Goal: Task Accomplishment & Management: Manage account settings

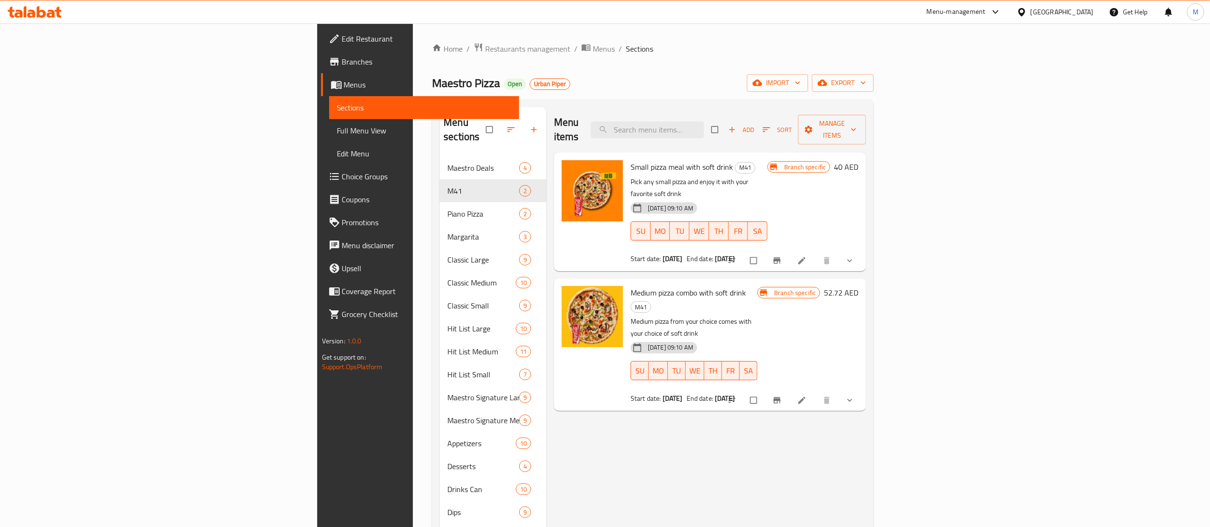
click at [976, 14] on div "Menu-management" at bounding box center [955, 11] width 59 height 11
click at [896, 105] on div "Restaurant-Management" at bounding box center [905, 105] width 75 height 11
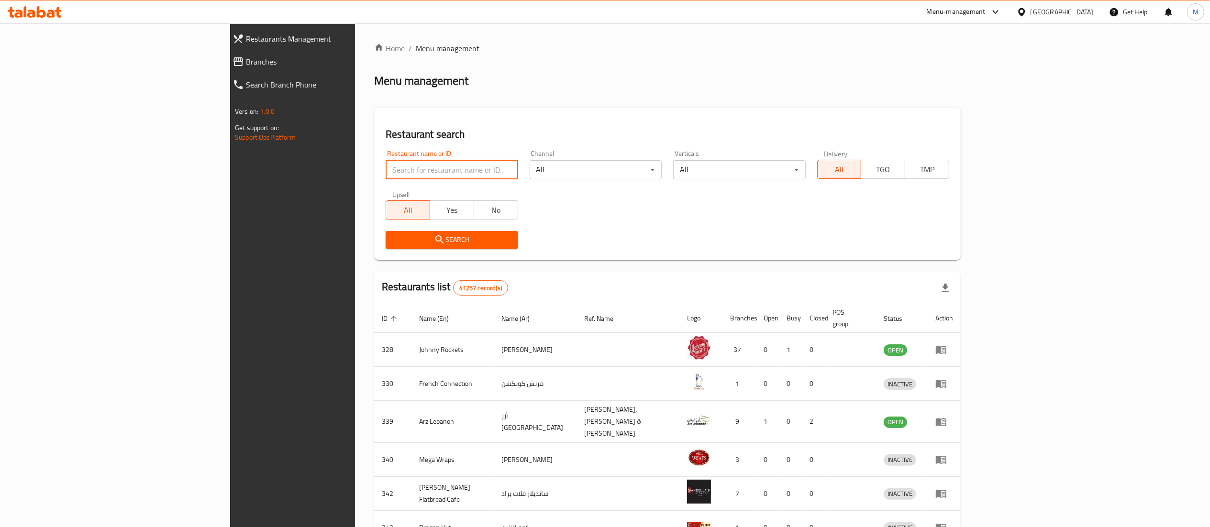
click at [385, 169] on input "search" at bounding box center [451, 169] width 132 height 19
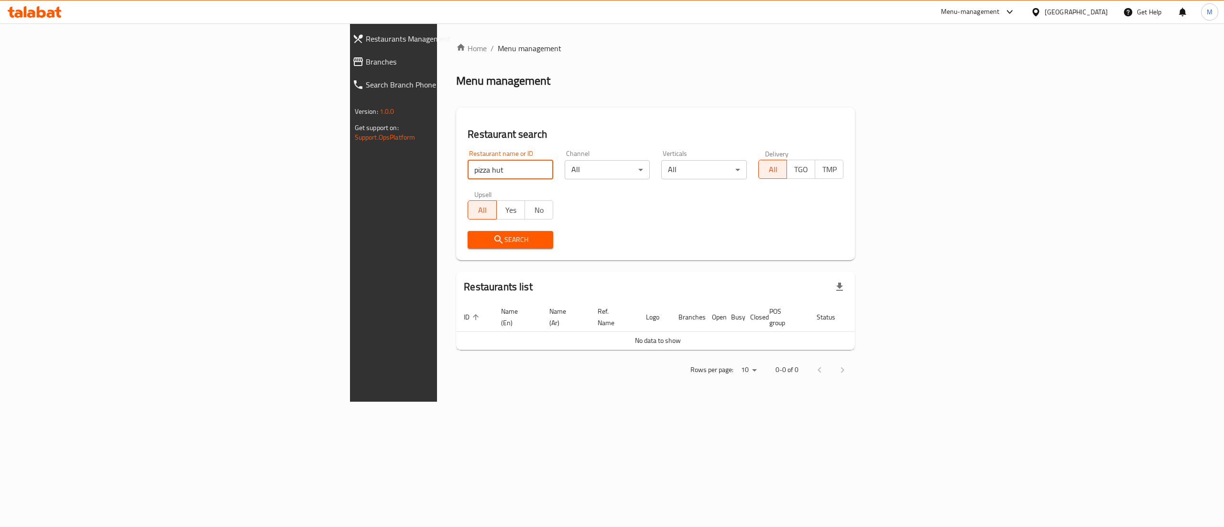
type input "pizza hut"
click button "Search" at bounding box center [511, 240] width 86 height 18
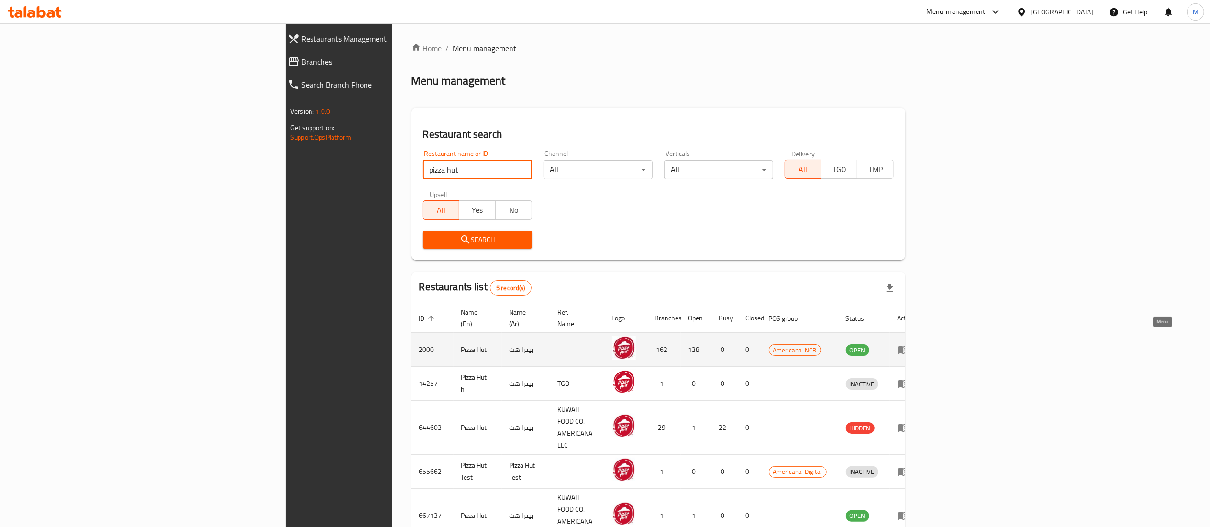
click at [915, 344] on link "enhanced table" at bounding box center [906, 349] width 18 height 11
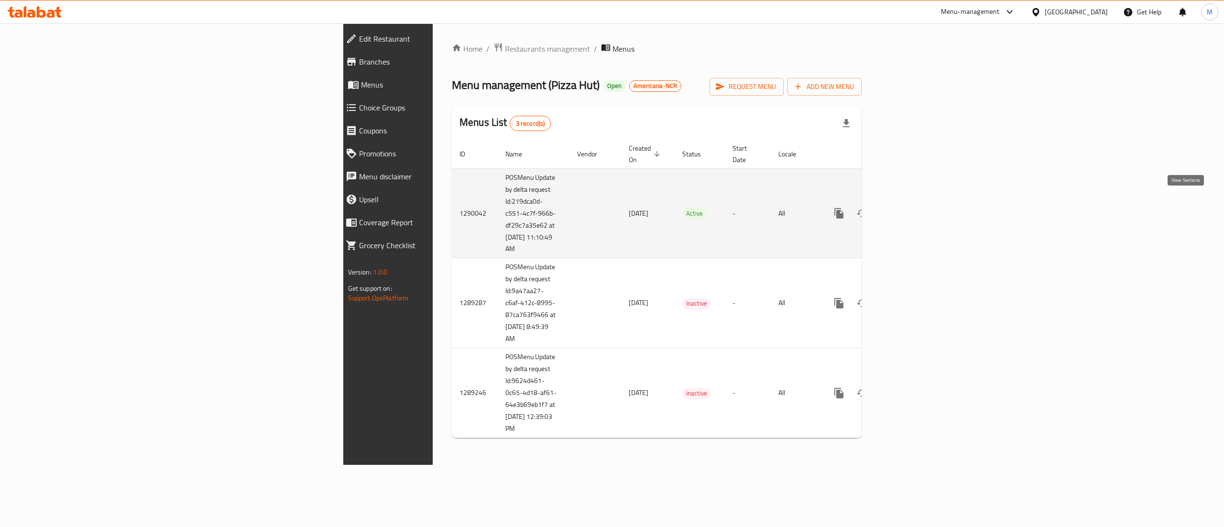
click at [913, 209] on icon "enhanced table" at bounding box center [908, 213] width 9 height 9
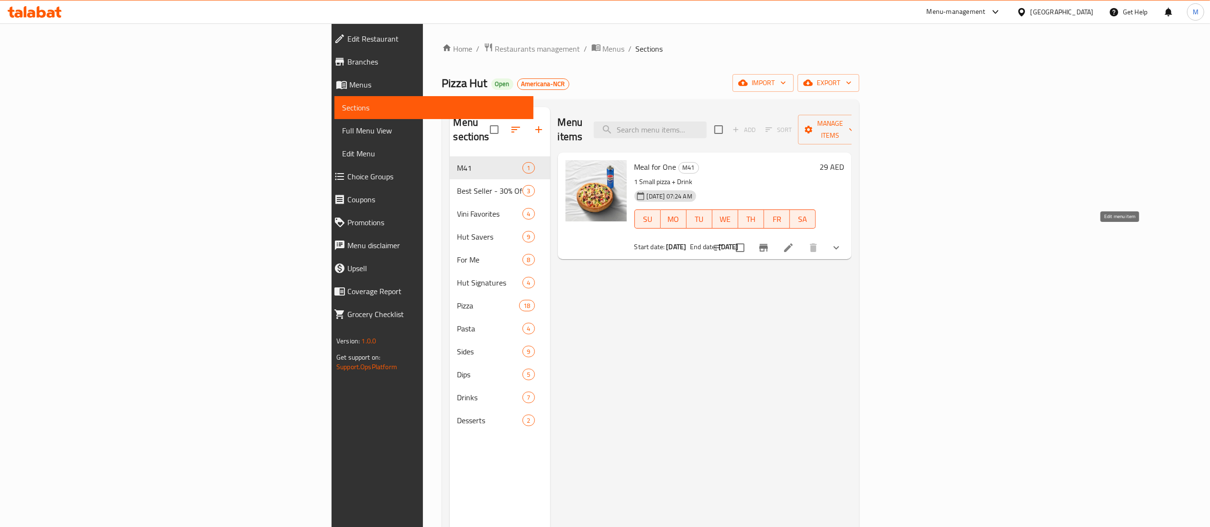
click at [794, 242] on icon at bounding box center [787, 247] width 11 height 11
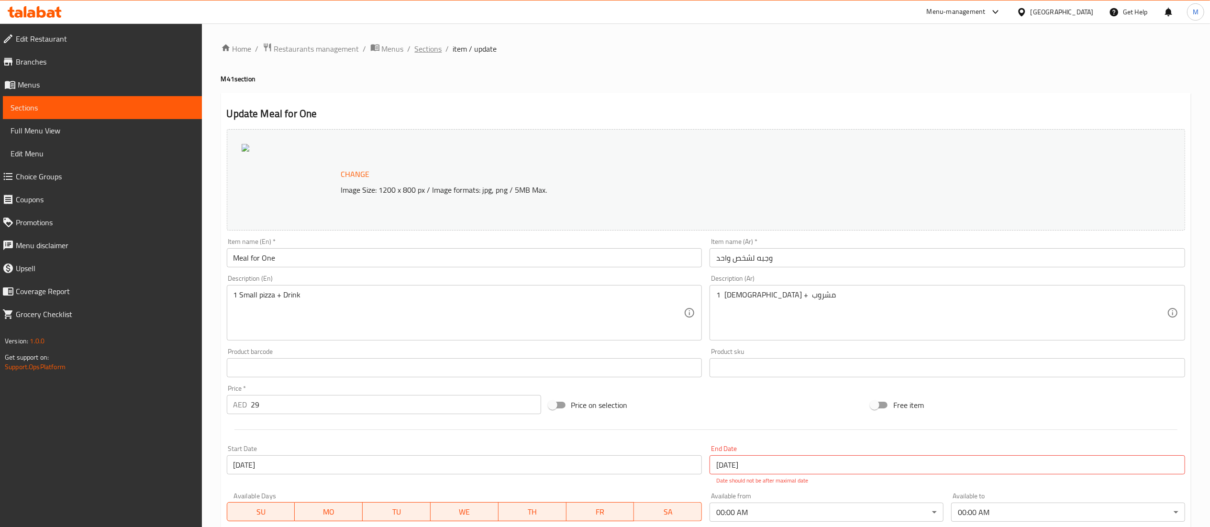
click at [429, 47] on span "Sections" at bounding box center [428, 48] width 27 height 11
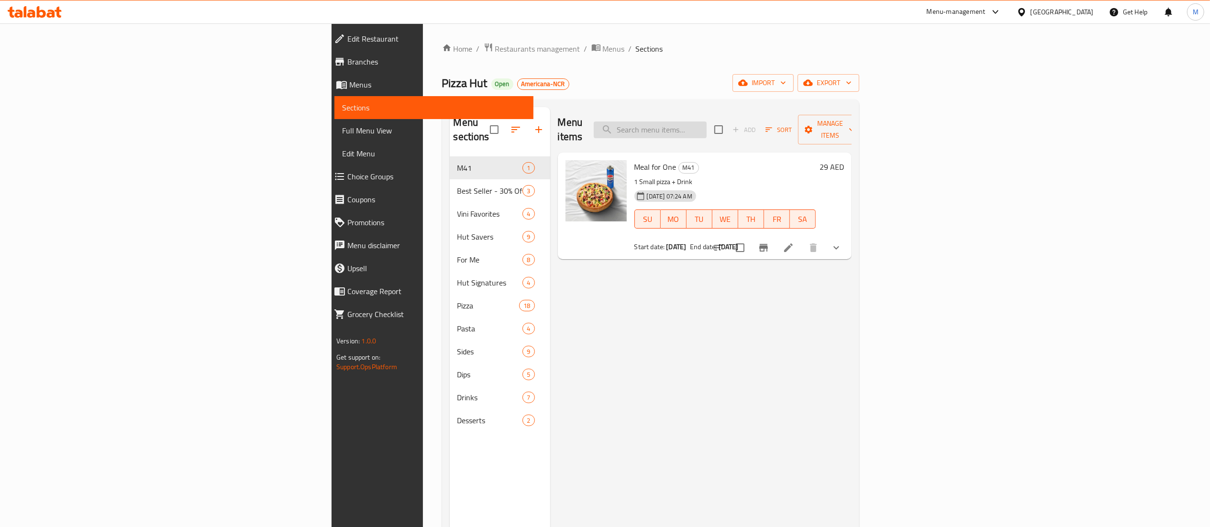
click at [706, 122] on input "search" at bounding box center [650, 129] width 113 height 17
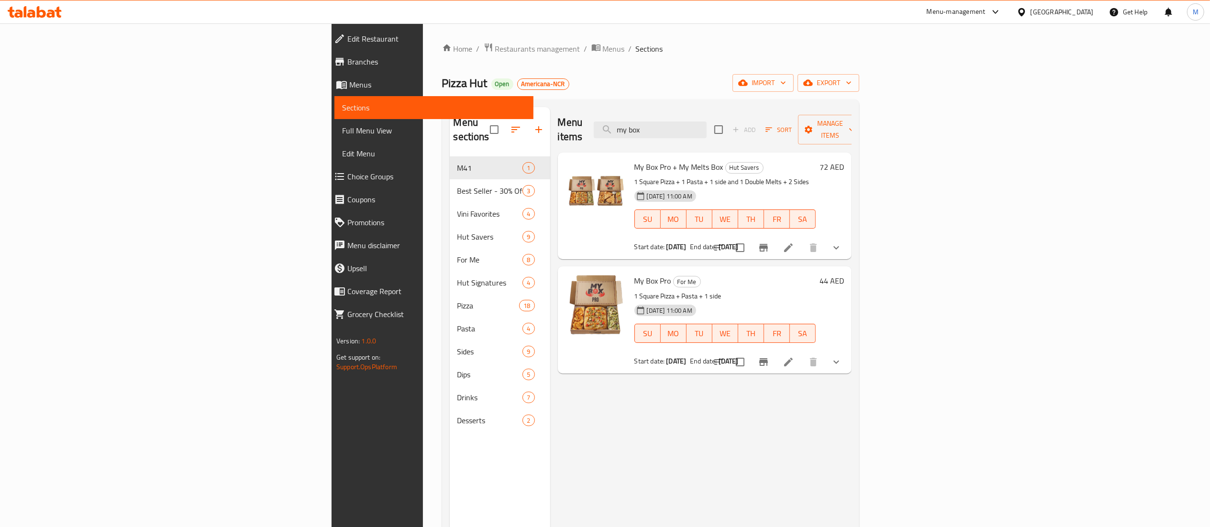
type input "my box"
click at [495, 44] on span "Restaurants management" at bounding box center [537, 48] width 85 height 11
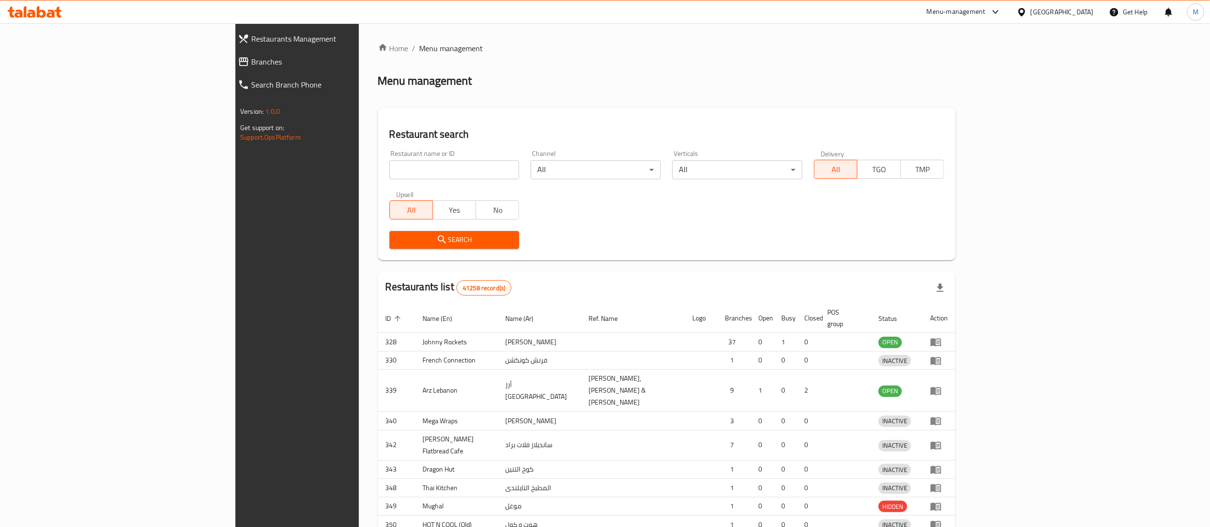
click at [364, 166] on div at bounding box center [605, 263] width 1210 height 527
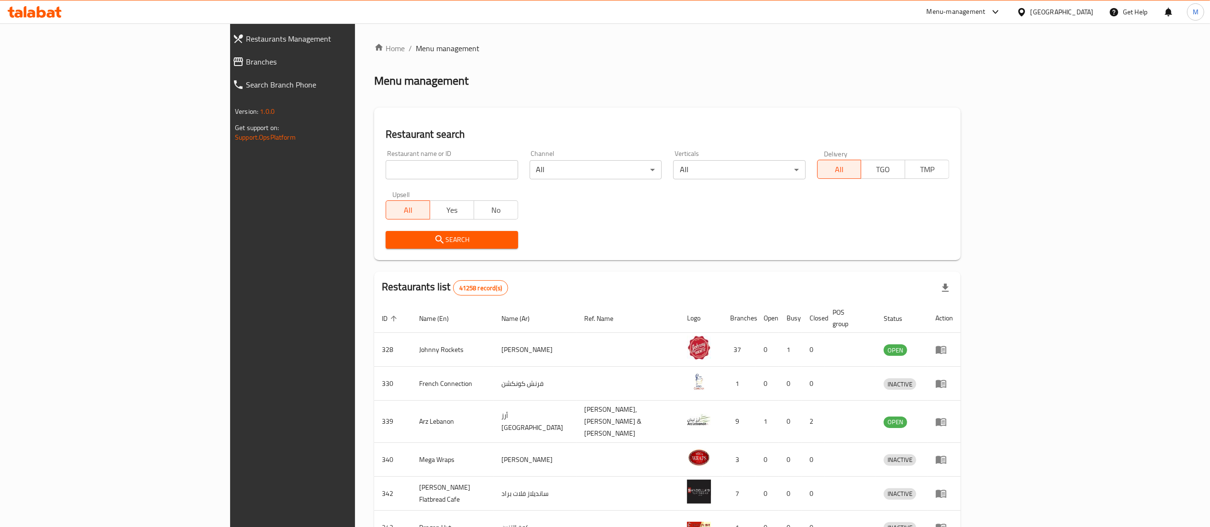
click at [385, 166] on input "search" at bounding box center [451, 169] width 132 height 19
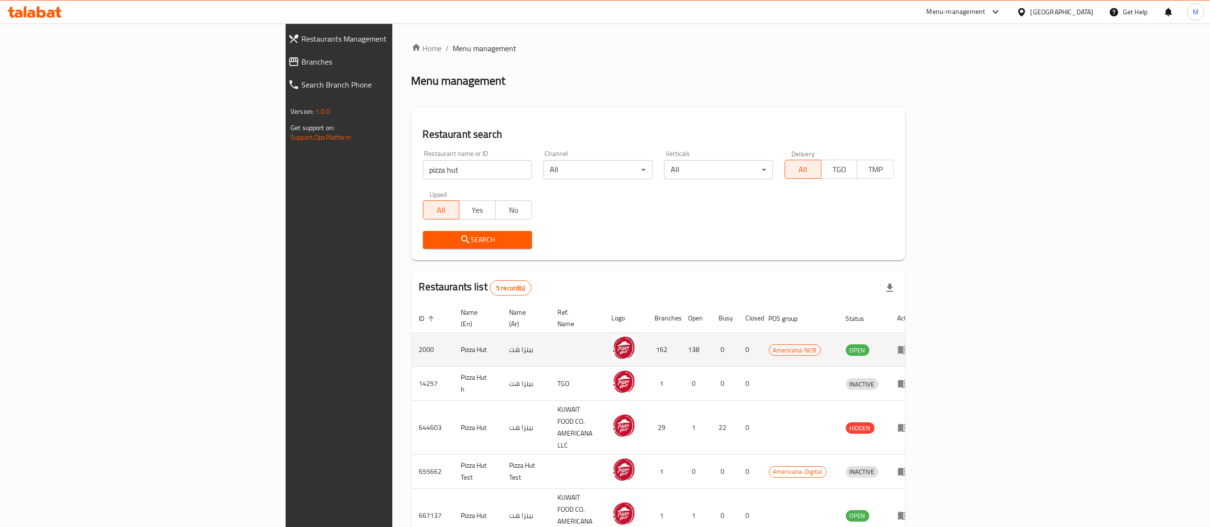
click at [453, 341] on td "Pizza Hut" at bounding box center [477, 350] width 48 height 34
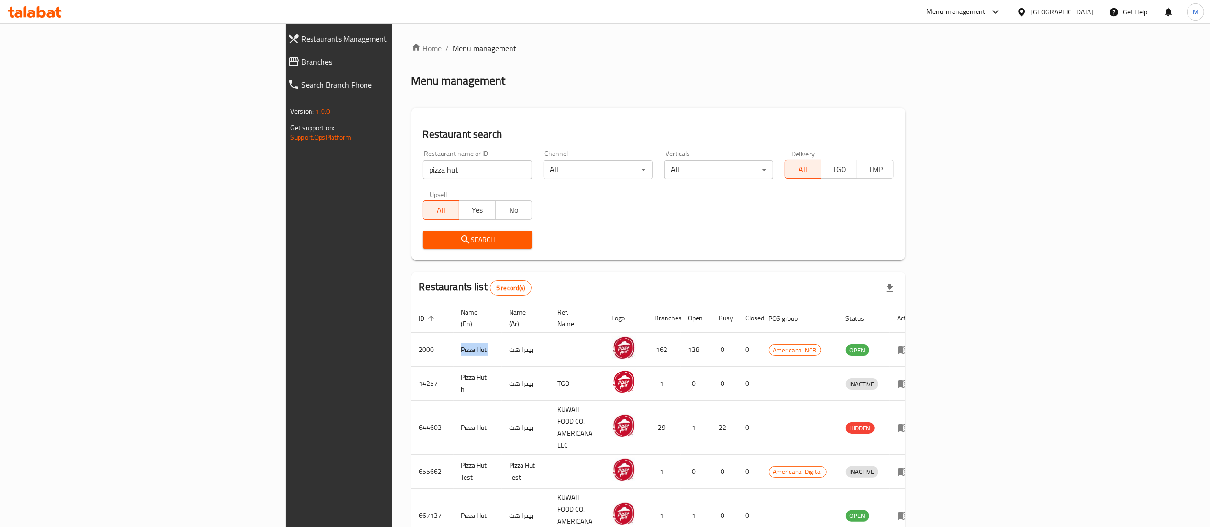
copy td "Pizza Hut"
click at [423, 172] on input "pizza hut" at bounding box center [477, 169] width 109 height 19
click button "Search" at bounding box center [477, 240] width 109 height 18
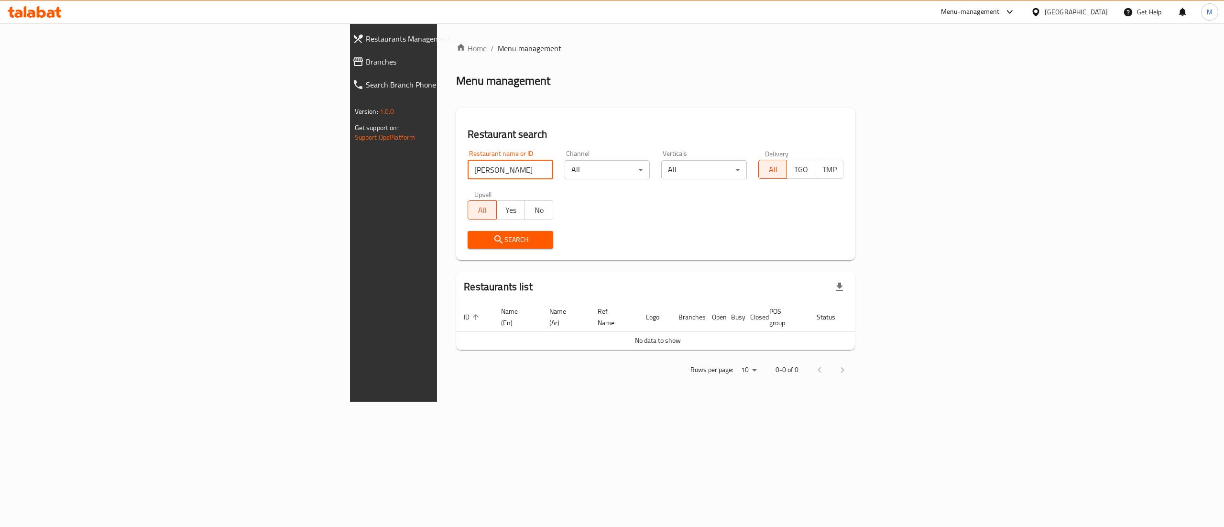
click button "Search" at bounding box center [511, 240] width 86 height 18
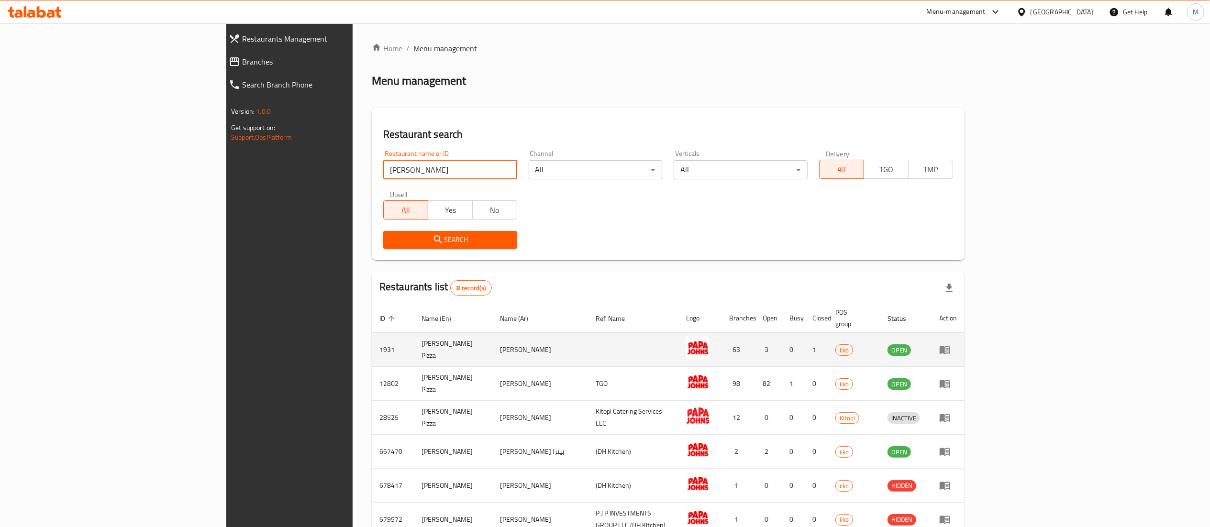
scroll to position [96, 0]
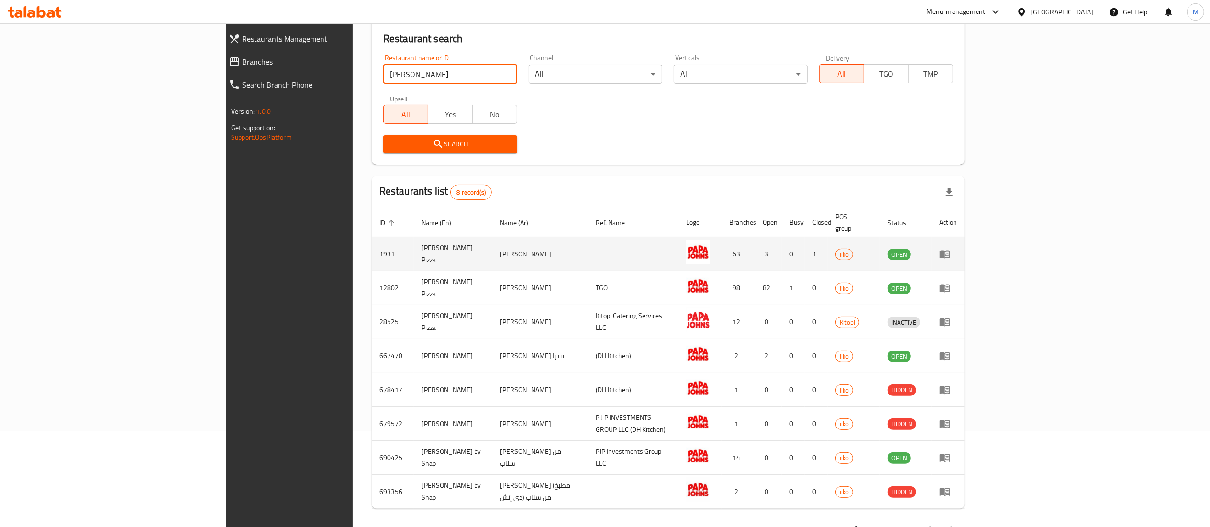
click at [414, 246] on td "[PERSON_NAME] Pizza" at bounding box center [453, 254] width 79 height 34
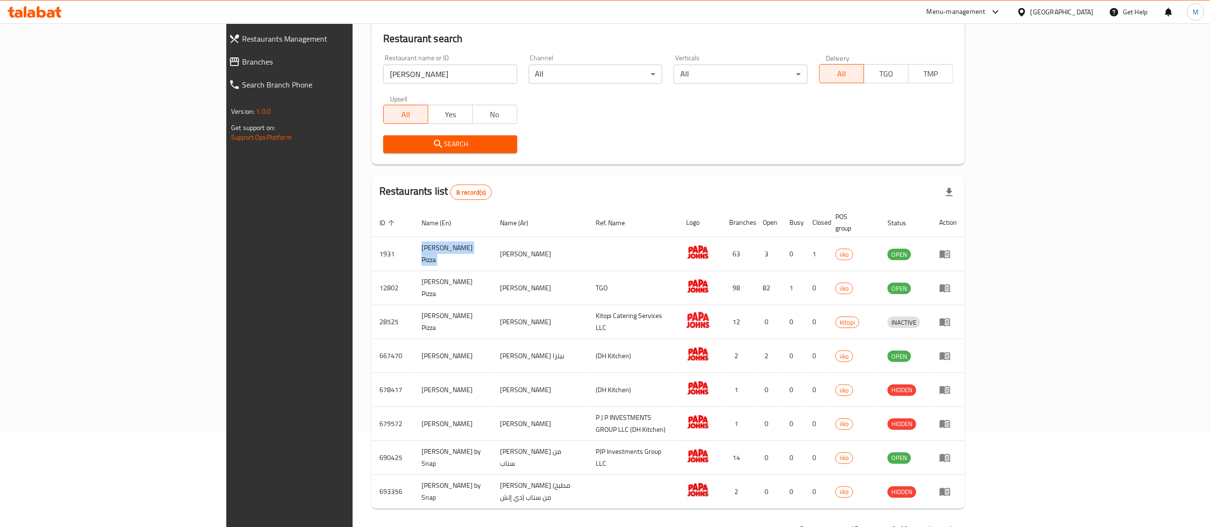
copy td "[PERSON_NAME] Pizza"
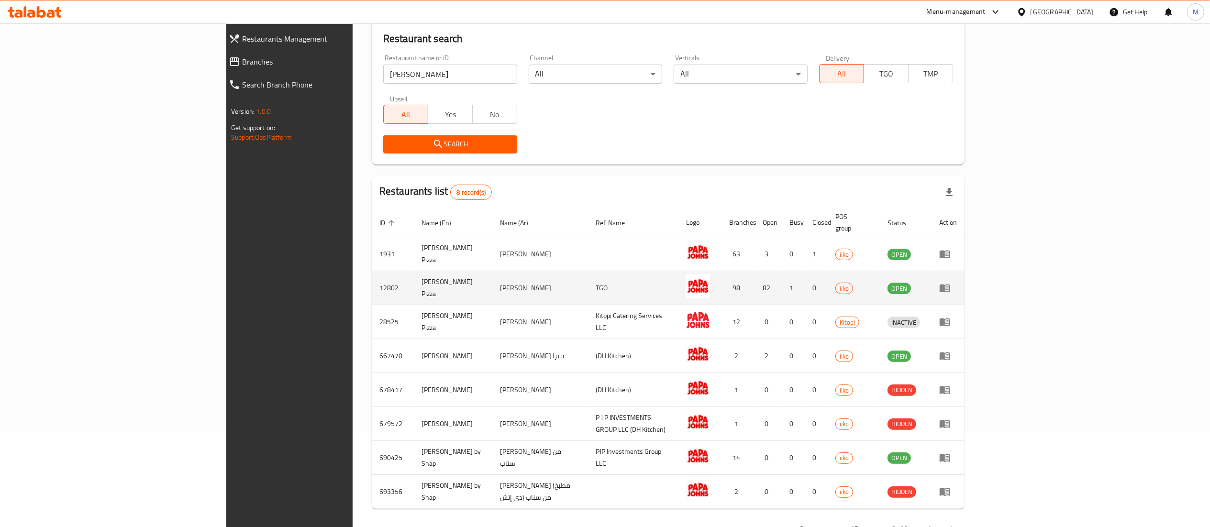
click at [414, 275] on td "[PERSON_NAME] Pizza" at bounding box center [453, 288] width 79 height 34
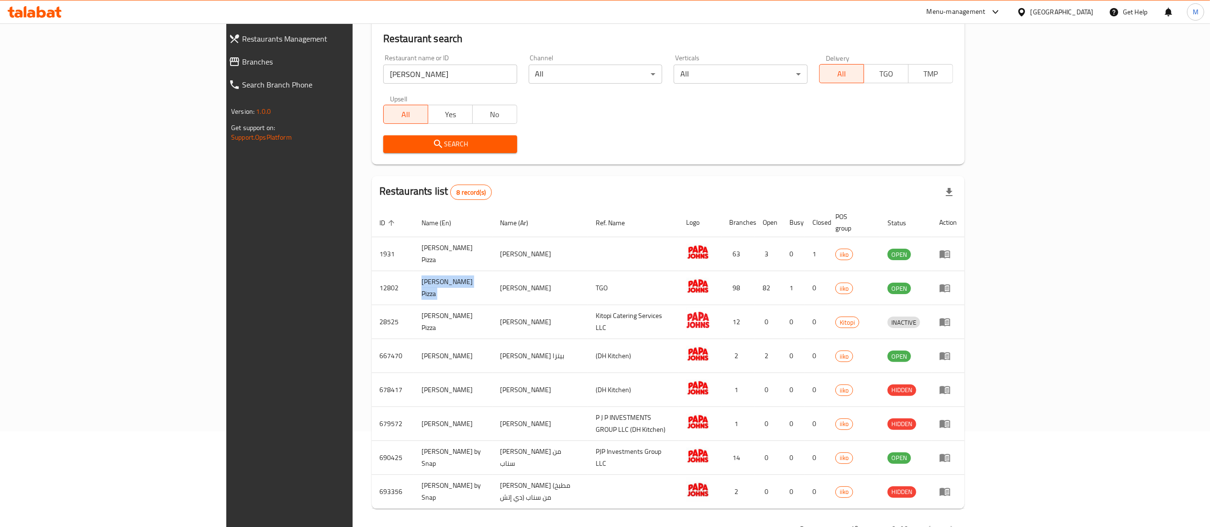
copy td "[PERSON_NAME] Pizza"
click at [383, 76] on input "[PERSON_NAME]" at bounding box center [450, 74] width 134 height 19
click button "Search" at bounding box center [450, 144] width 134 height 18
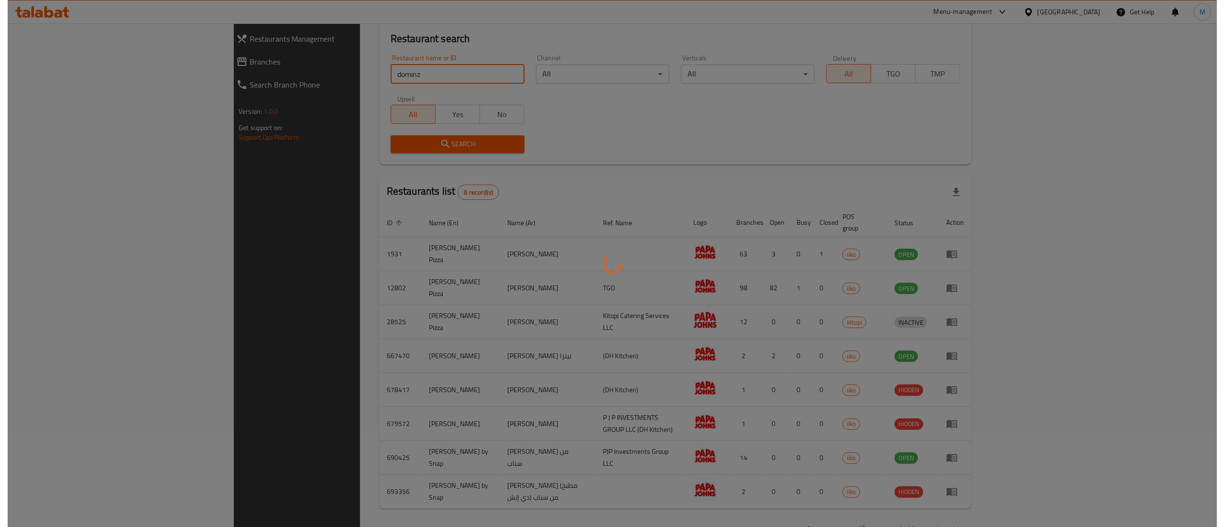
scroll to position [0, 0]
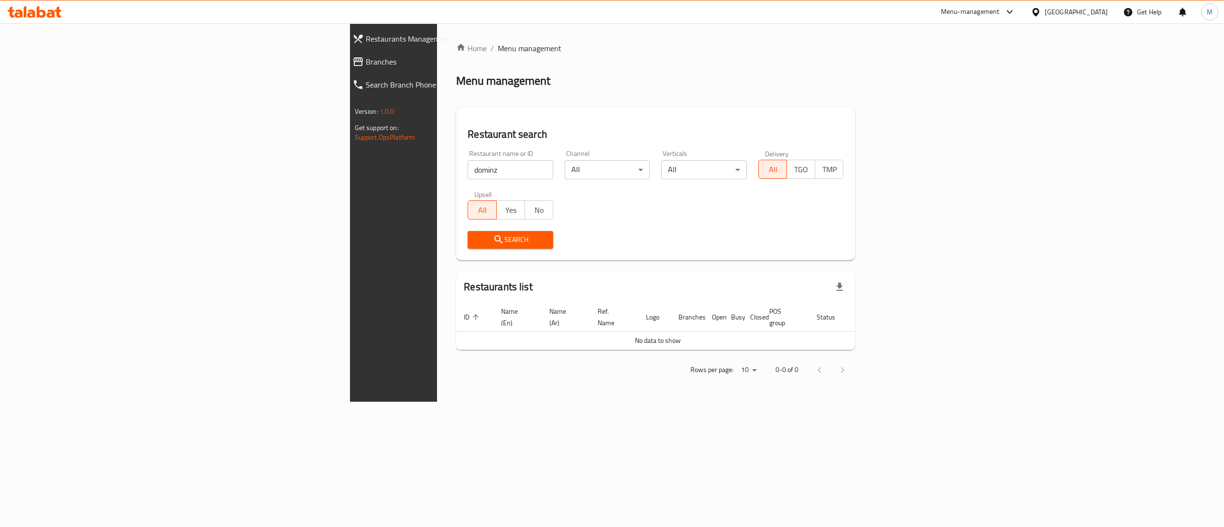
click at [456, 76] on div "Menu management" at bounding box center [655, 80] width 399 height 15
click at [468, 176] on input "dominz" at bounding box center [511, 169] width 86 height 19
type input "domin"
click button "Search" at bounding box center [511, 240] width 86 height 18
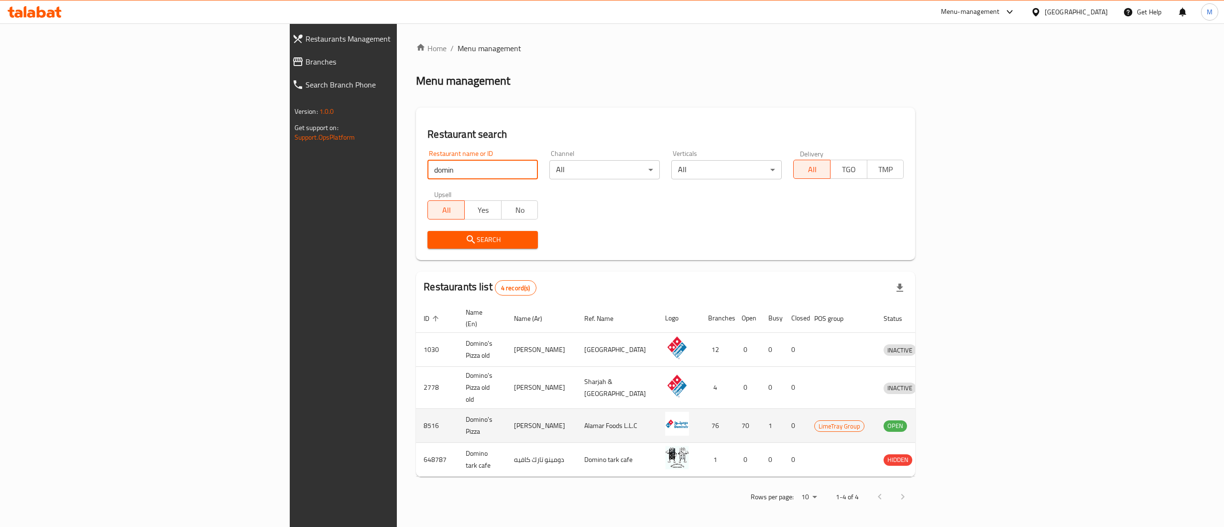
click at [416, 412] on td "8516" at bounding box center [437, 426] width 42 height 34
click at [458, 409] on td "Domino's Pizza" at bounding box center [482, 426] width 48 height 34
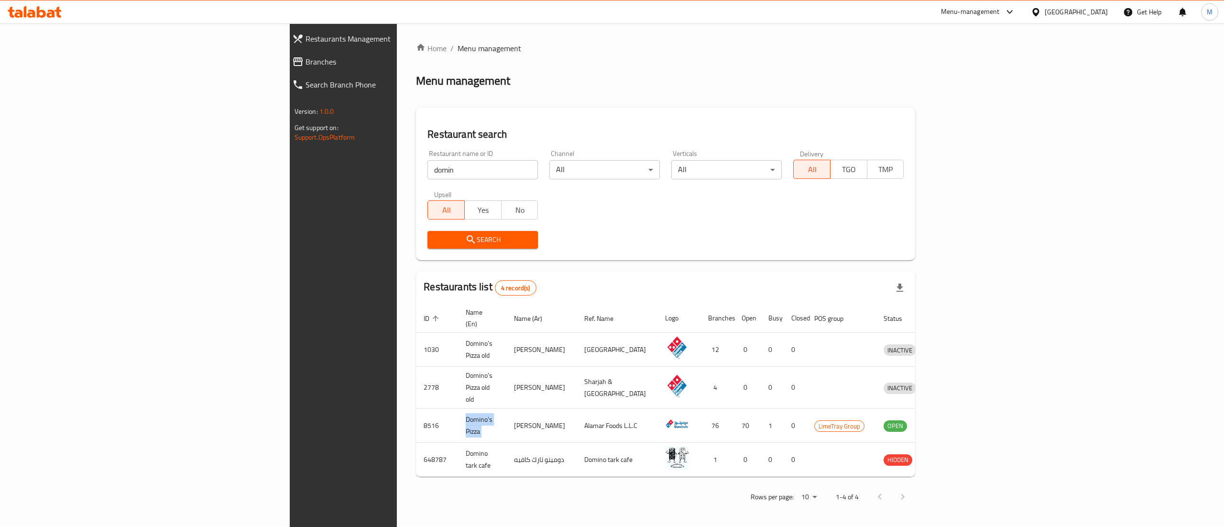
copy td "Domino's Pizza"
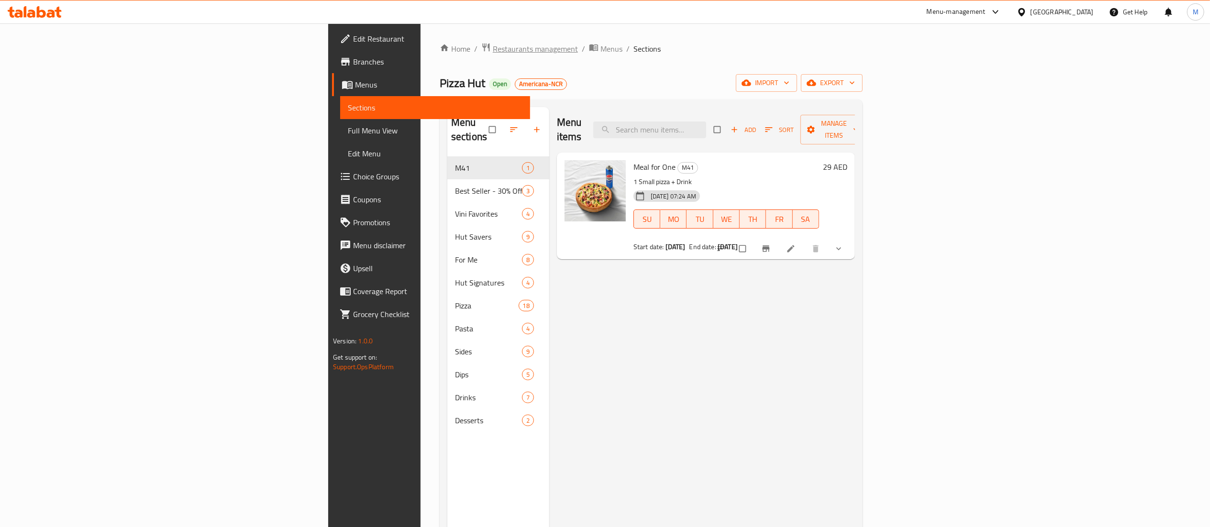
click at [493, 53] on span "Restaurants management" at bounding box center [535, 48] width 85 height 11
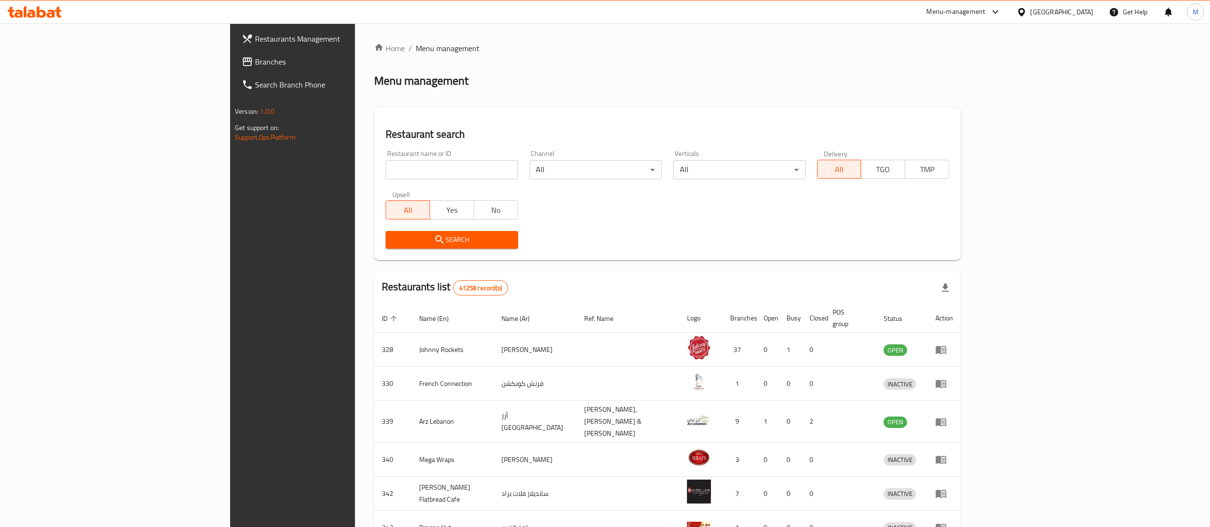
click at [385, 174] on input "search" at bounding box center [451, 169] width 132 height 19
type input "maestro pizza"
click button "Search" at bounding box center [451, 240] width 132 height 18
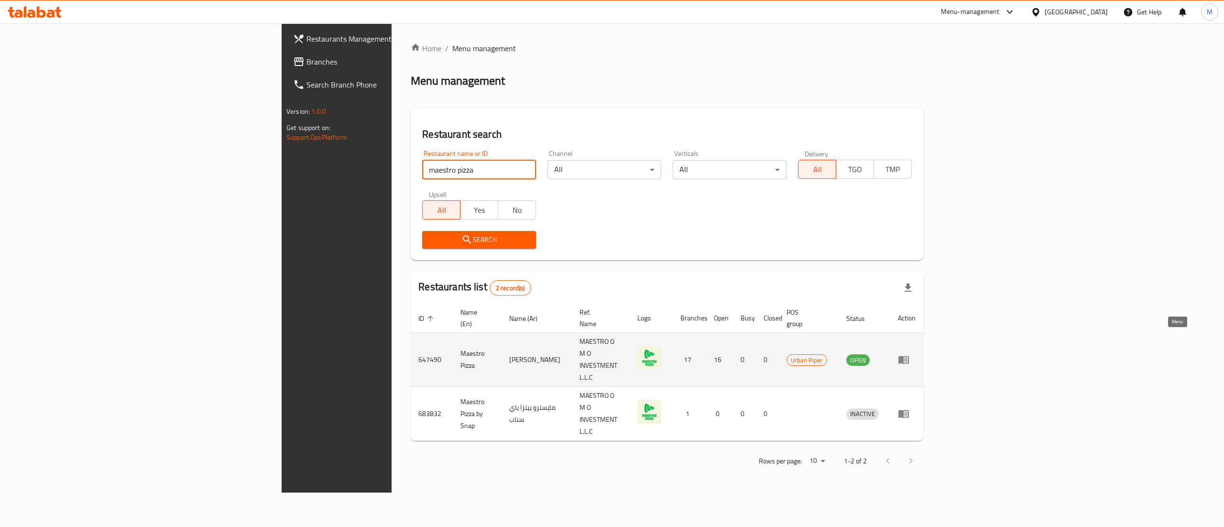
click at [910, 354] on icon "enhanced table" at bounding box center [903, 359] width 11 height 11
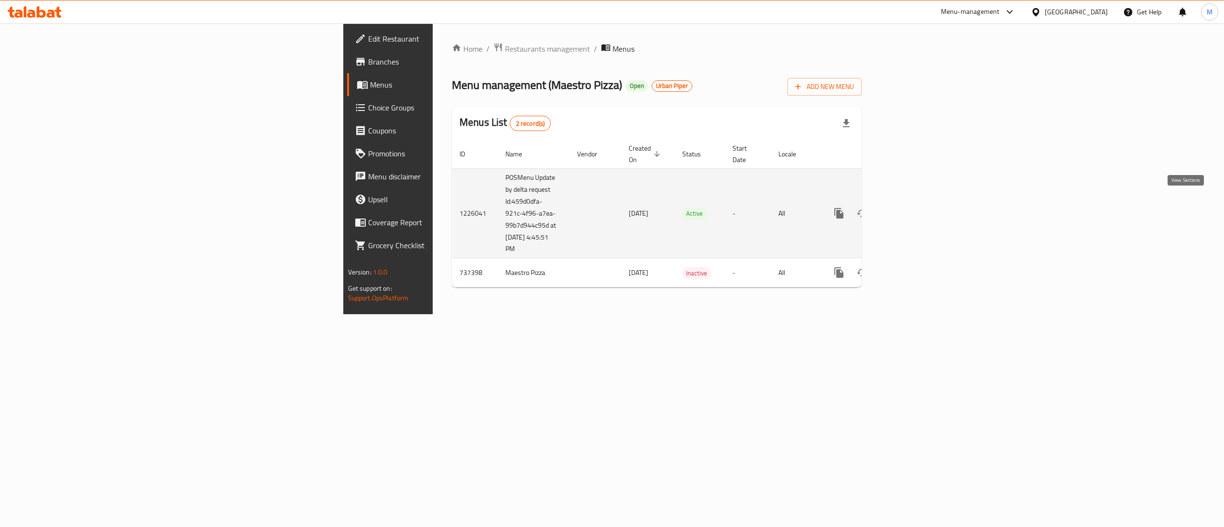
click at [914, 208] on icon "enhanced table" at bounding box center [907, 213] width 11 height 11
